Goal: Information Seeking & Learning: Learn about a topic

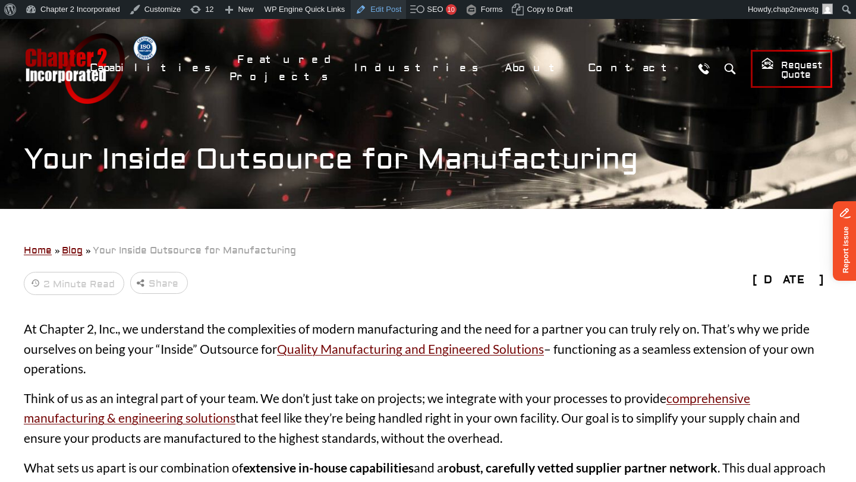
click at [395, 10] on link "Edit Post" at bounding box center [378, 9] width 55 height 19
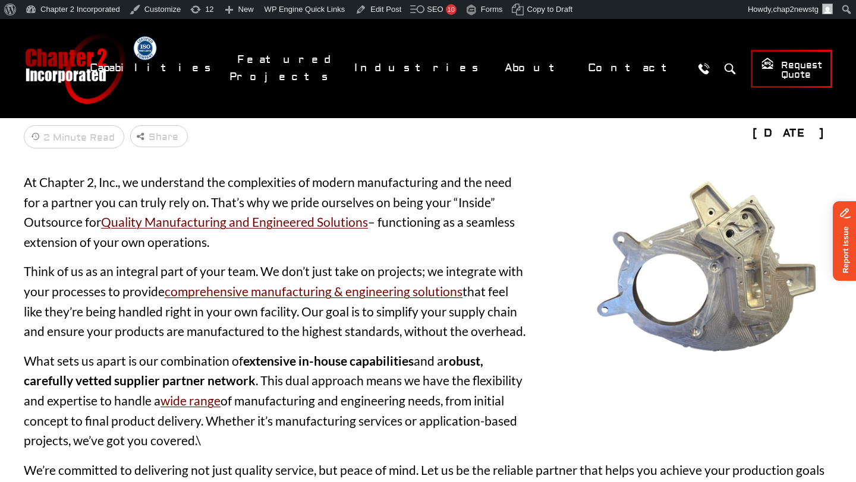
scroll to position [154, 0]
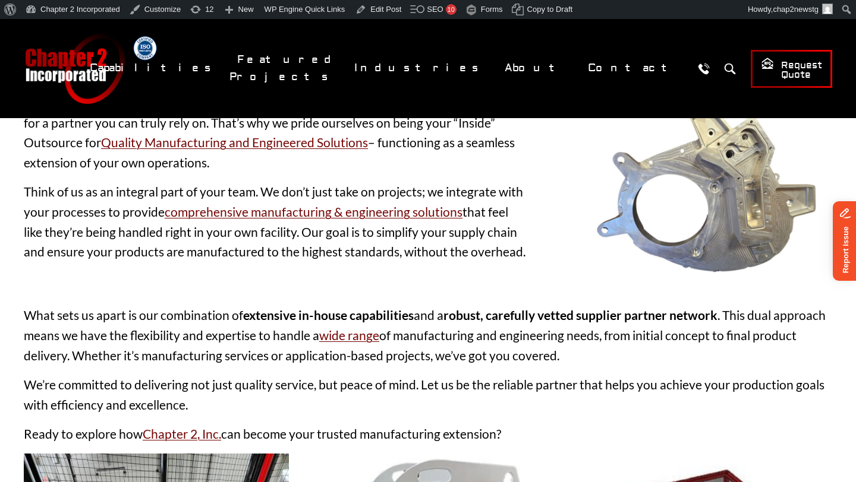
scroll to position [223, 0]
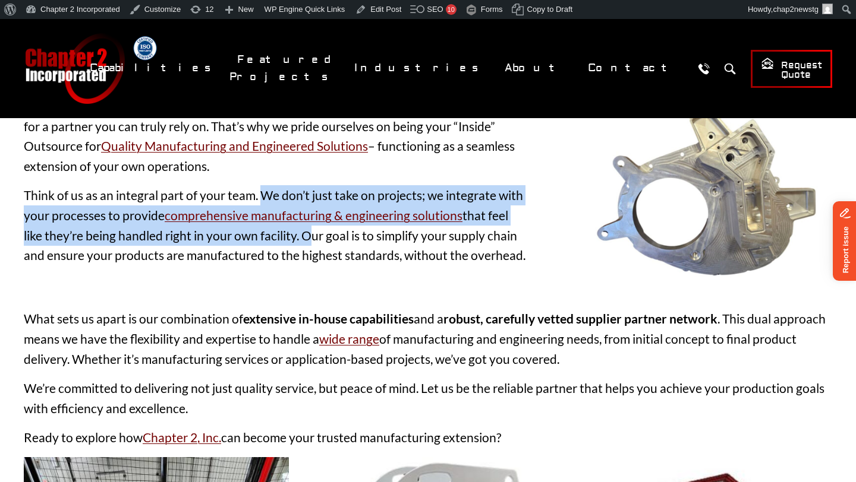
drag, startPoint x: 260, startPoint y: 193, endPoint x: 299, endPoint y: 227, distance: 52.2
click at [300, 228] on p "Think of us as an integral part of your team. We don’t just take on projects; w…" at bounding box center [275, 225] width 503 height 80
copy p "We don’t just take on projects; we integrate with your processes to provide com…"
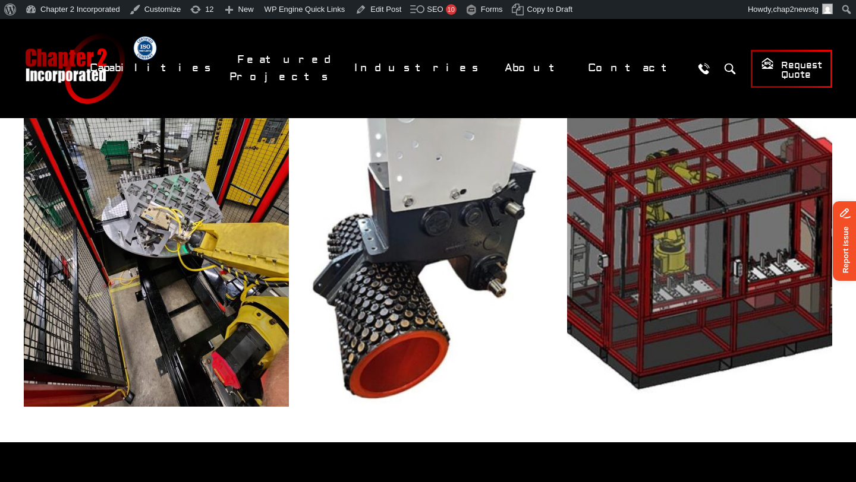
scroll to position [619, 0]
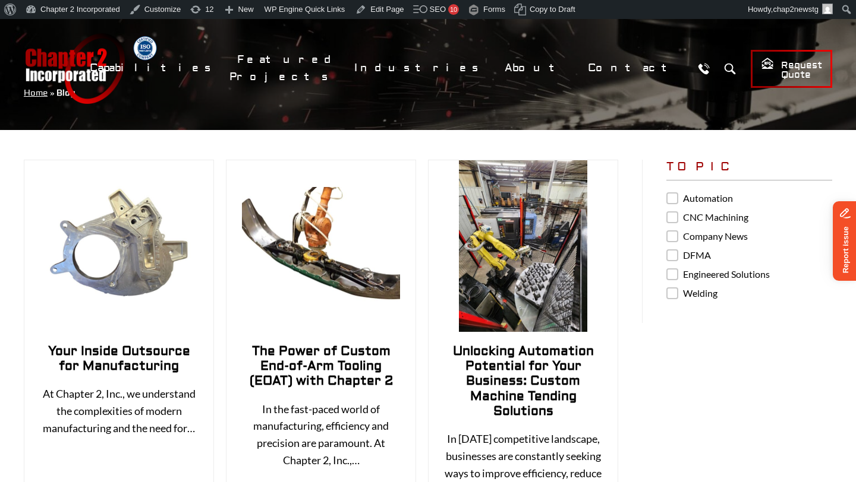
scroll to position [80, 0]
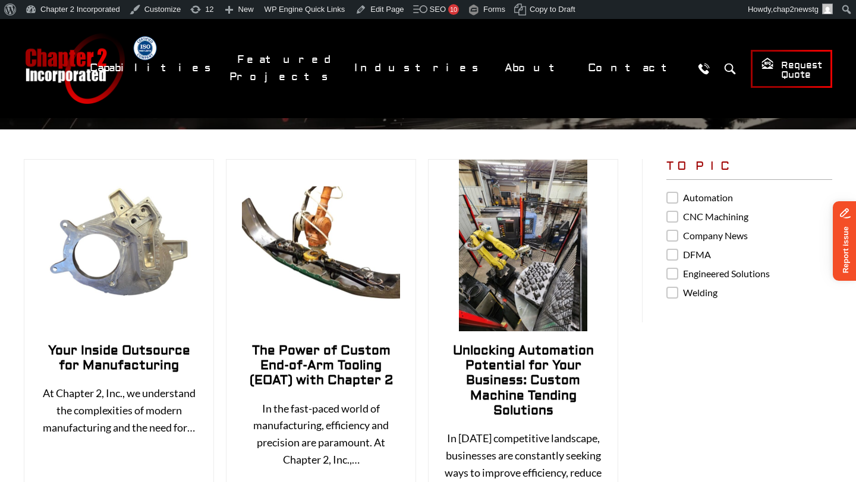
click at [314, 364] on link "The Power of Custom End-of-Arm Tooling (EOAT) with Chapter 2" at bounding box center [321, 366] width 143 height 46
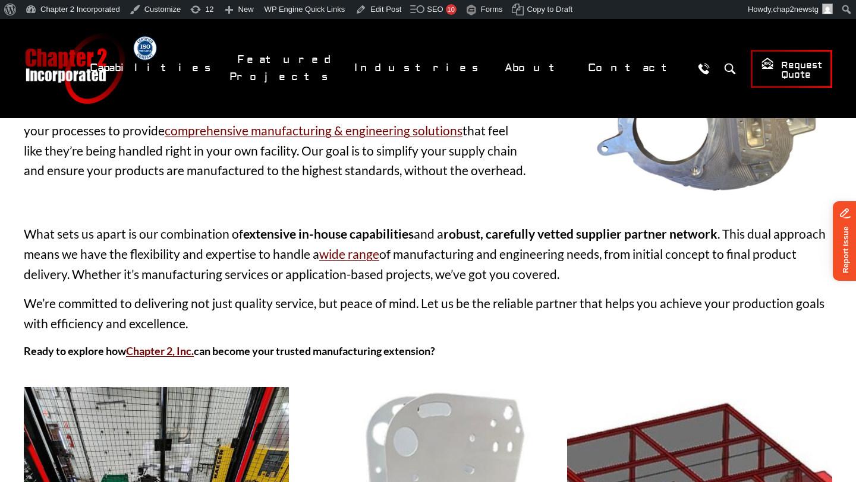
scroll to position [311, 0]
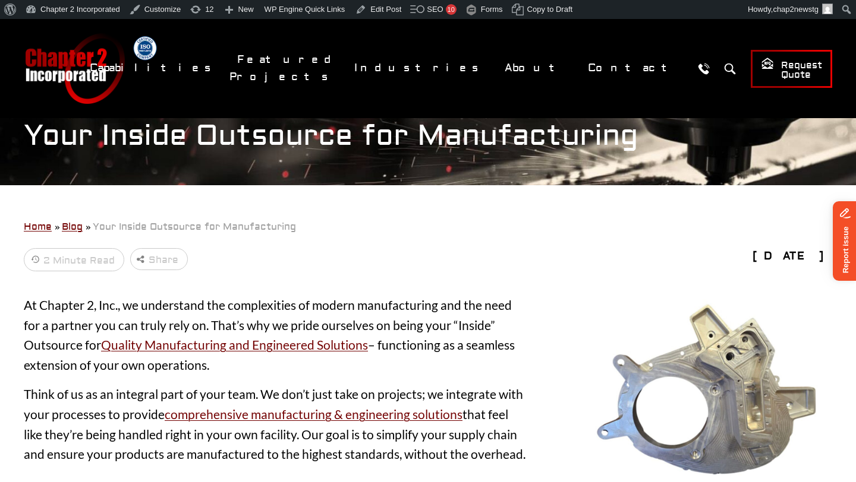
scroll to position [23, 0]
